Goal: Navigation & Orientation: Find specific page/section

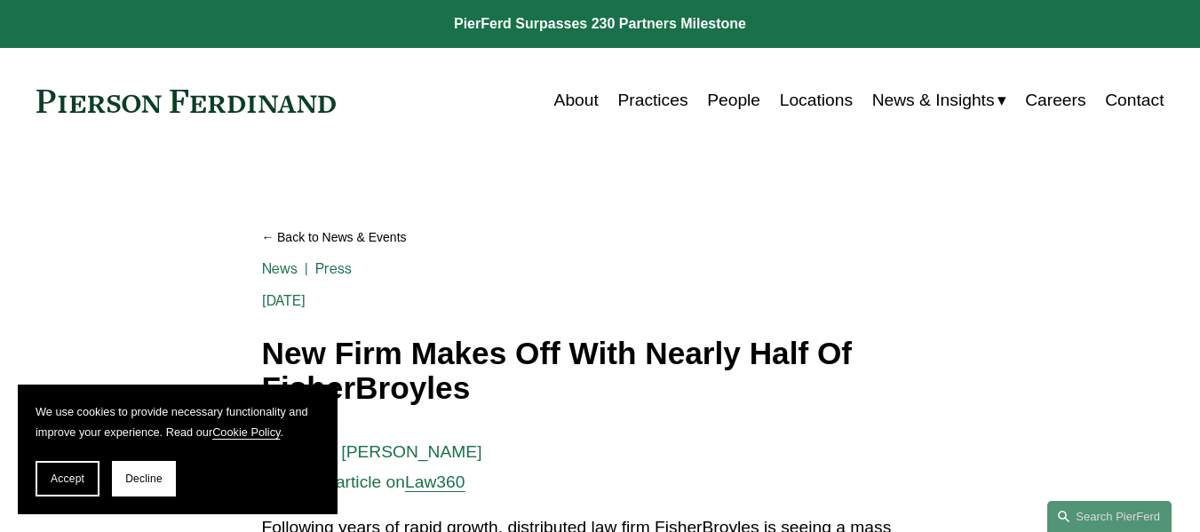
click at [813, 95] on link "Locations" at bounding box center [816, 100] width 73 height 34
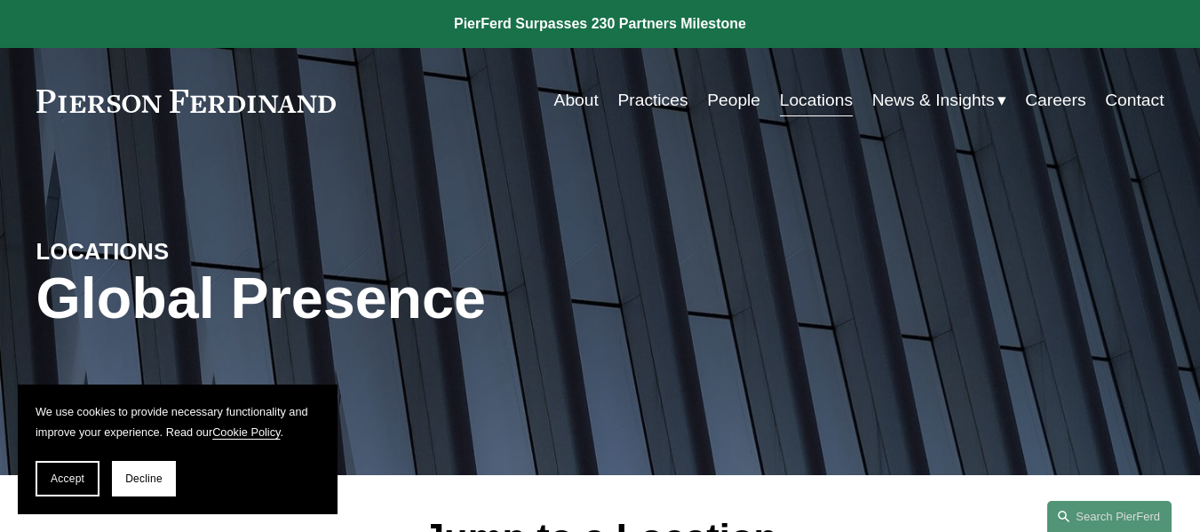
click at [0, 0] on span "News" at bounding box center [0, 0] width 0 height 0
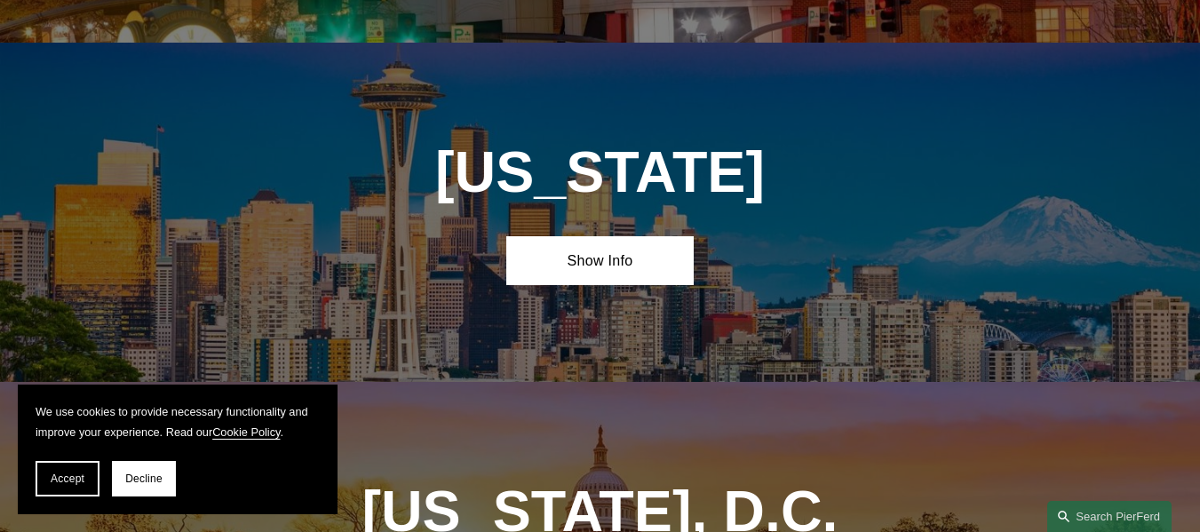
scroll to position [6638, 0]
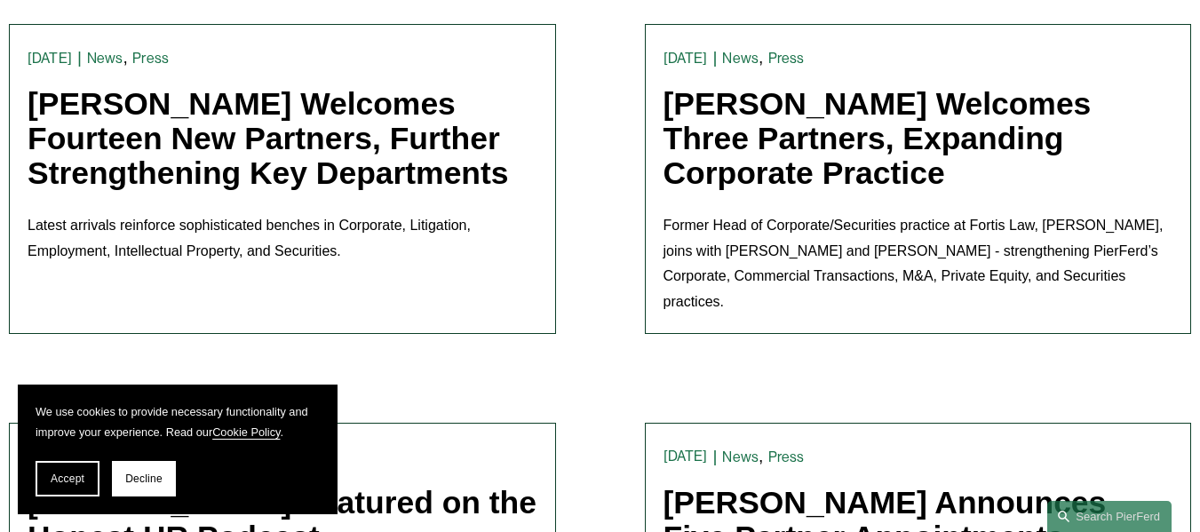
scroll to position [1243, 0]
